Goal: Information Seeking & Learning: Understand process/instructions

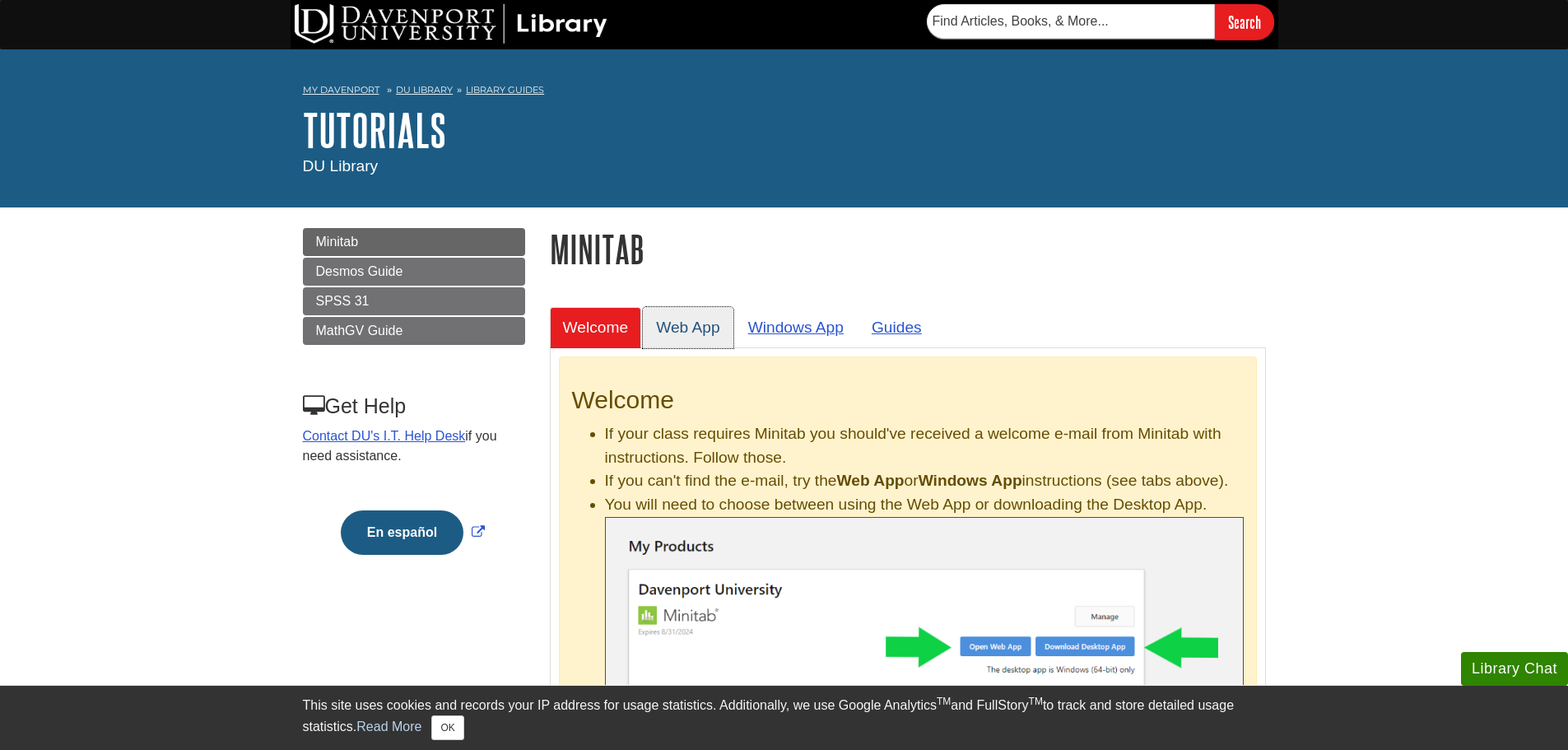
click at [693, 321] on link "Web App" at bounding box center [688, 327] width 90 height 40
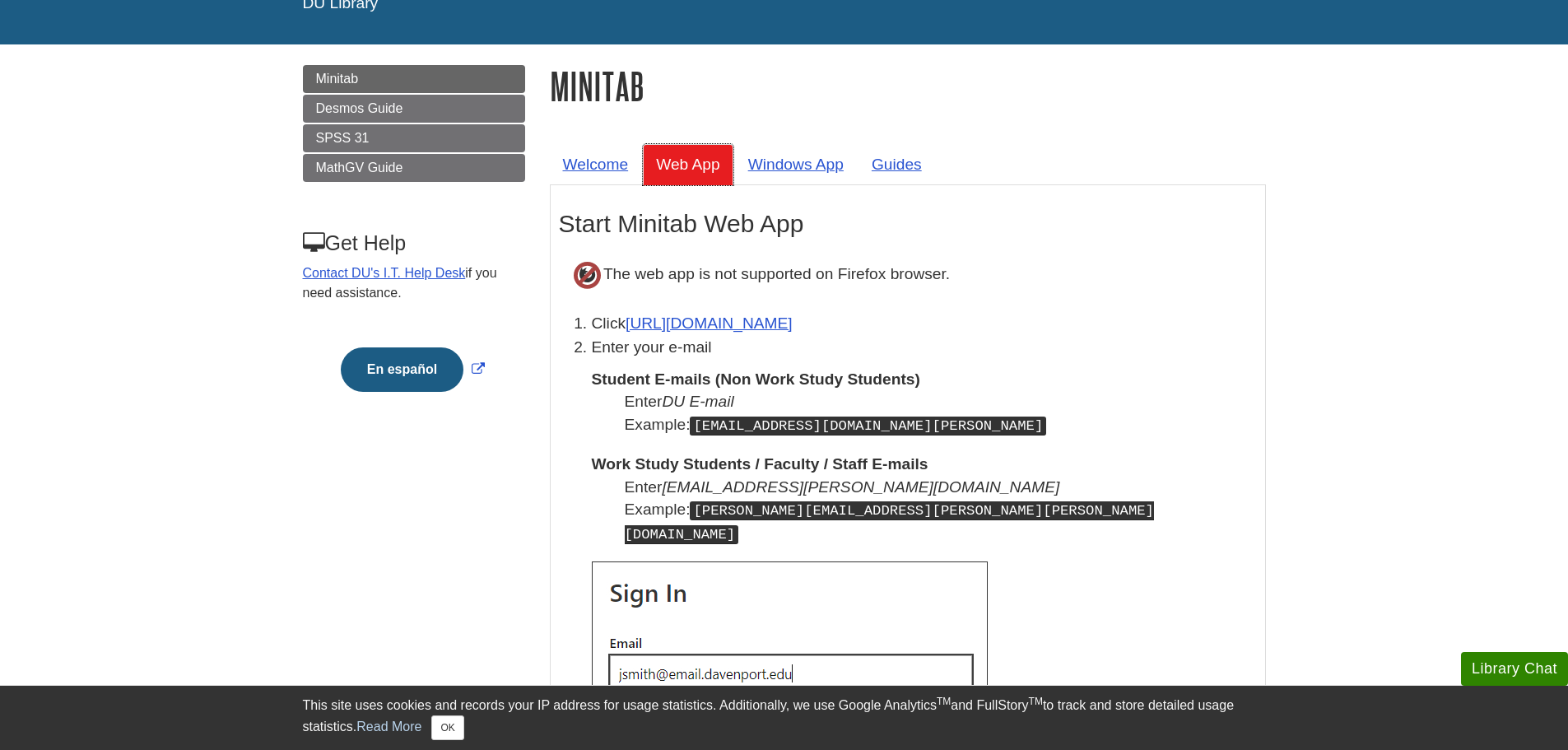
scroll to position [164, 0]
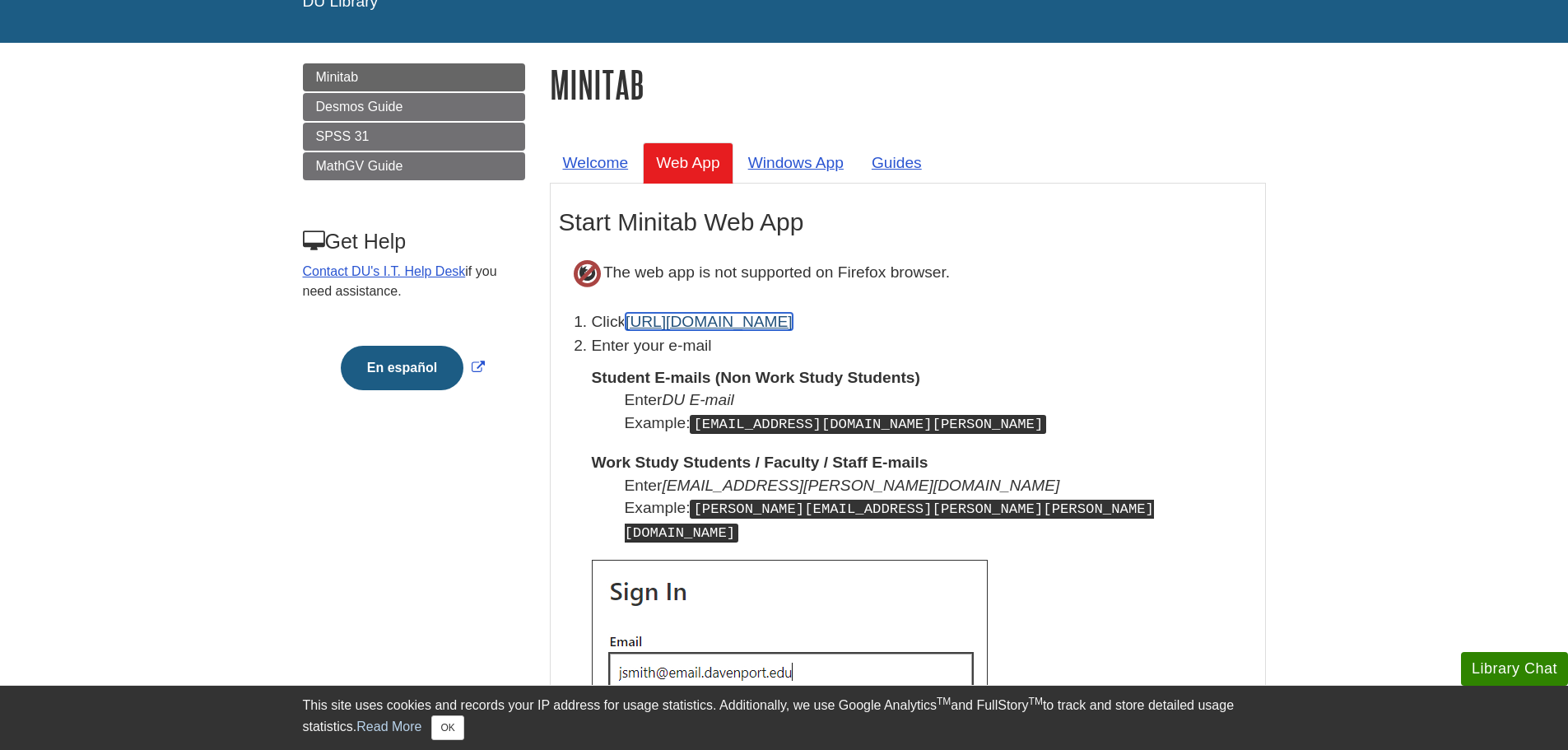
click at [750, 326] on link "[URL][DOMAIN_NAME]" at bounding box center [709, 321] width 167 height 17
